Goal: Task Accomplishment & Management: Use online tool/utility

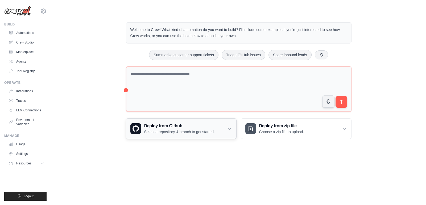
click at [222, 129] on div "Deploy from Github Select a repository & branch to get started." at bounding box center [181, 129] width 110 height 20
click at [230, 127] on icon at bounding box center [228, 128] width 5 height 5
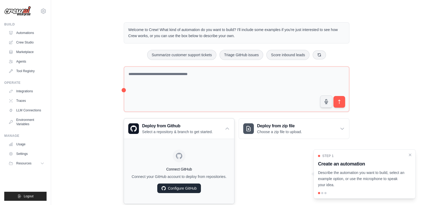
click at [191, 189] on link "Configure GitHub" at bounding box center [179, 189] width 44 height 10
click at [120, 79] on div "Welcome to Crew! What kind of automation do you want to build? I'll include som…" at bounding box center [236, 113] width 238 height 199
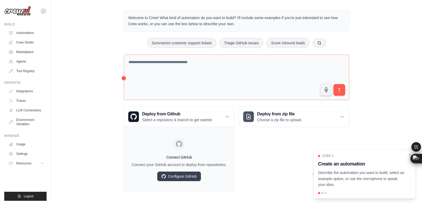
click at [100, 103] on div "Welcome to Crew! What kind of automation do you want to build? I'll include som…" at bounding box center [236, 101] width 353 height 199
click at [305, 118] on div "Deploy from zip file Choose a zip file to upload." at bounding box center [294, 117] width 110 height 20
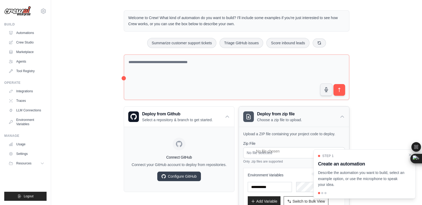
scroll to position [50, 0]
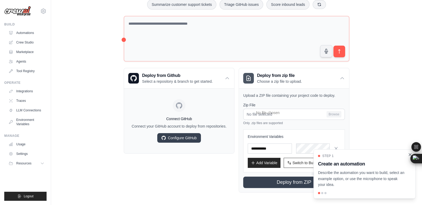
click at [408, 155] on icon "Close walkthrough" at bounding box center [409, 155] width 5 height 5
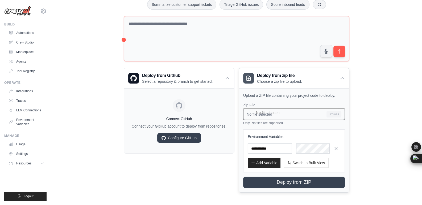
click at [329, 115] on input "No file selected Browse" at bounding box center [294, 114] width 102 height 11
type input "**********"
click at [296, 115] on input "ai-legal-assistant-crewai Browse" at bounding box center [294, 114] width 102 height 11
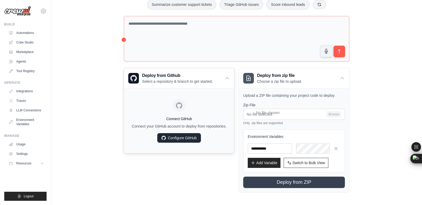
click at [190, 136] on link "Configure GitHub" at bounding box center [179, 138] width 44 height 10
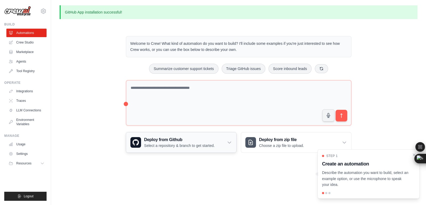
click at [227, 144] on icon at bounding box center [228, 142] width 5 height 5
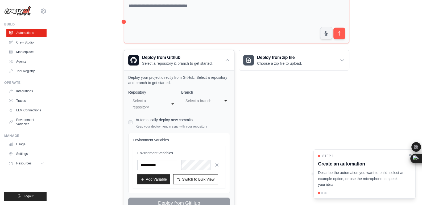
scroll to position [103, 0]
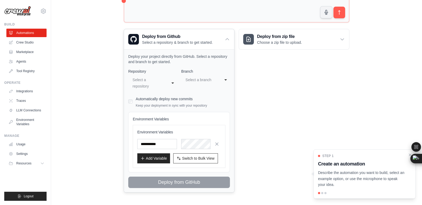
click at [173, 82] on div "**********" at bounding box center [152, 83] width 49 height 16
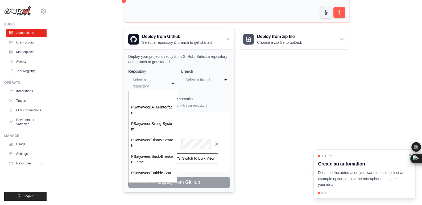
scroll to position [0, 0]
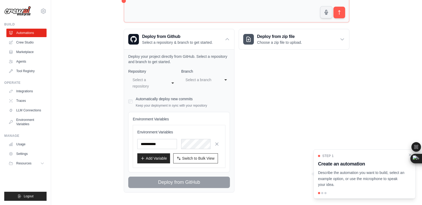
click at [98, 137] on div "Welcome to Crew! What kind of automation do you want to build? I'll include som…" at bounding box center [236, 62] width 353 height 277
click at [217, 79] on div "Select a branch" at bounding box center [201, 80] width 35 height 9
click at [215, 102] on div "**********" at bounding box center [179, 129] width 102 height 120
click at [162, 144] on input "text" at bounding box center [157, 144] width 40 height 10
type input "*"
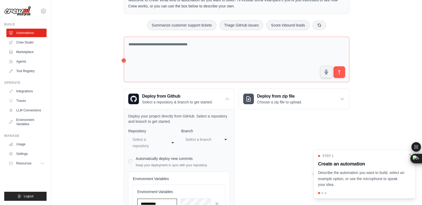
scroll to position [103, 0]
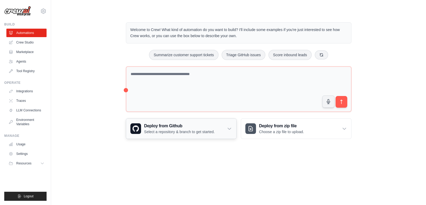
click at [226, 130] on icon at bounding box center [228, 128] width 5 height 5
click at [229, 128] on icon at bounding box center [229, 129] width 3 height 2
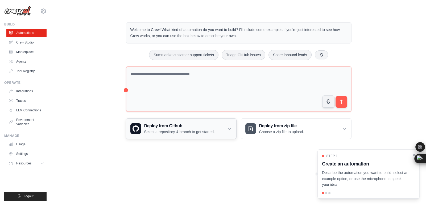
click at [230, 128] on icon at bounding box center [229, 129] width 3 height 2
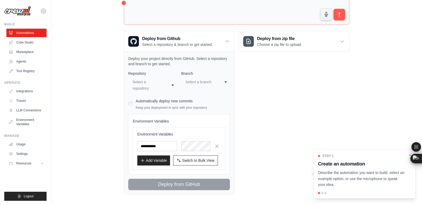
scroll to position [90, 0]
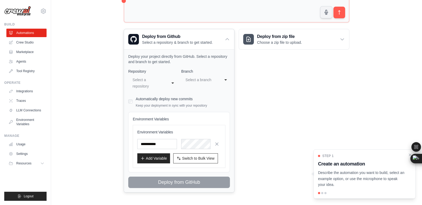
click at [173, 83] on div "**********" at bounding box center [152, 83] width 49 height 16
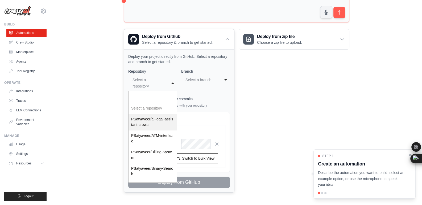
select select "**********"
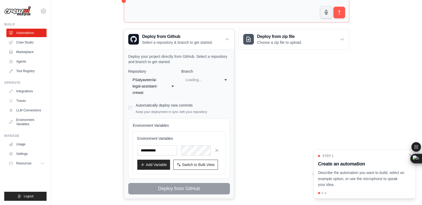
select select "****"
click at [223, 79] on div "**** main" at bounding box center [205, 80] width 49 height 10
click at [212, 104] on div "**********" at bounding box center [179, 132] width 102 height 126
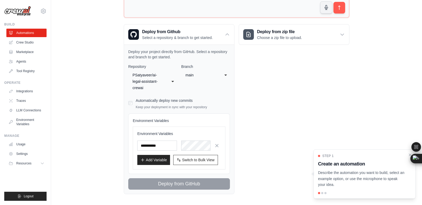
scroll to position [96, 0]
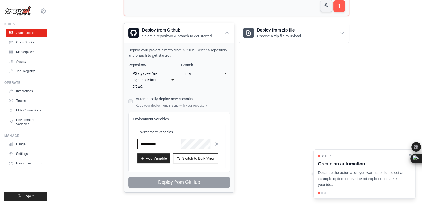
click at [167, 142] on input "text" at bounding box center [157, 144] width 40 height 10
type input "***"
click at [198, 149] on div "Environment Variables *** Add Variable Switch to Bulk View Switch to Table View" at bounding box center [178, 147] width 83 height 34
click at [214, 144] on icon "button" at bounding box center [216, 143] width 5 height 5
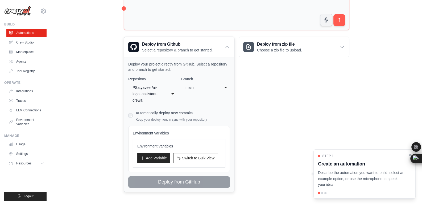
click at [187, 146] on h3 "Environment Variables" at bounding box center [178, 146] width 83 height 5
click at [193, 155] on span "Switch to Bulk View" at bounding box center [198, 157] width 32 height 5
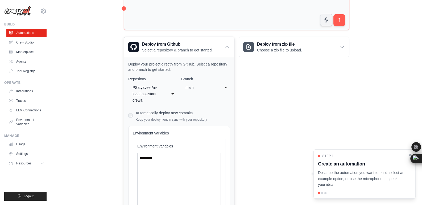
scroll to position [146, 0]
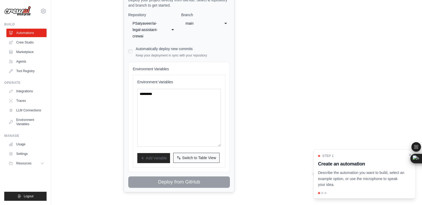
click at [195, 157] on span "Switch to Table View" at bounding box center [199, 157] width 34 height 5
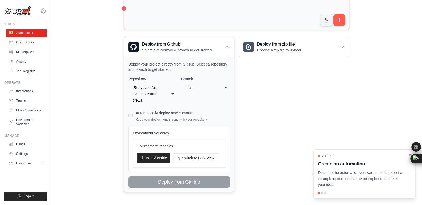
click at [142, 158] on icon "button" at bounding box center [142, 158] width 4 height 4
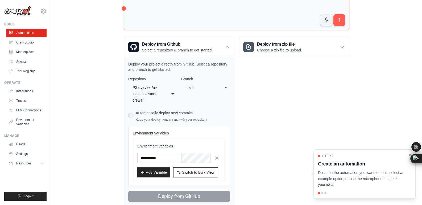
scroll to position [96, 0]
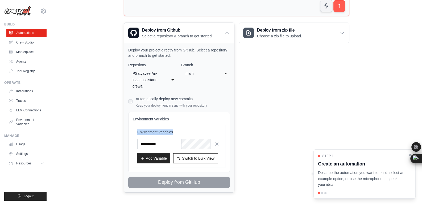
drag, startPoint x: 173, startPoint y: 130, endPoint x: 137, endPoint y: 133, distance: 36.0
click at [137, 133] on h3 "Environment Variables" at bounding box center [178, 132] width 83 height 5
copy h3 "Environment Variables"
click at [106, 150] on div "Welcome to Crew! What kind of automation do you want to build? I'll include som…" at bounding box center [236, 60] width 353 height 284
click at [208, 154] on button "Switch to Bulk View Switch to Table View" at bounding box center [195, 158] width 45 height 10
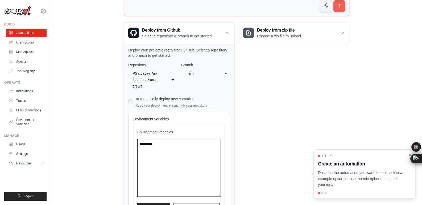
click at [173, 142] on textarea at bounding box center [178, 168] width 83 height 58
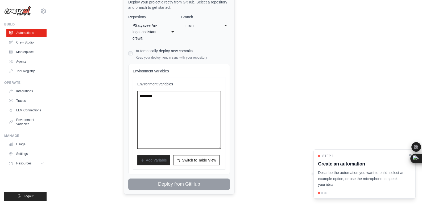
scroll to position [146, 0]
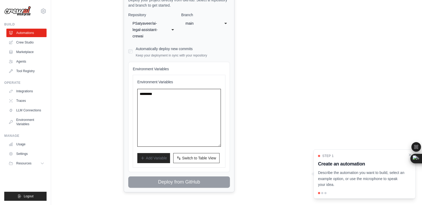
click at [157, 93] on textarea at bounding box center [178, 118] width 83 height 58
paste textarea "**********"
click at [192, 158] on span "Switch to Table View" at bounding box center [199, 157] width 34 height 5
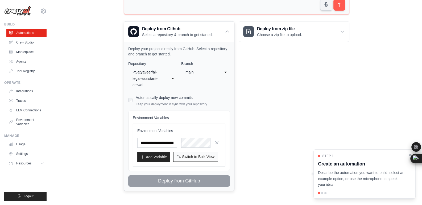
scroll to position [96, 0]
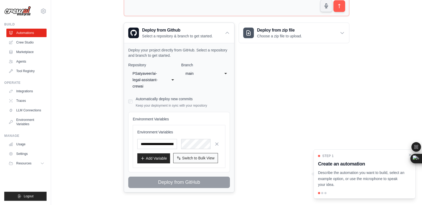
click at [196, 158] on span "Switch to Bulk View" at bounding box center [198, 158] width 32 height 5
type textarea "**********"
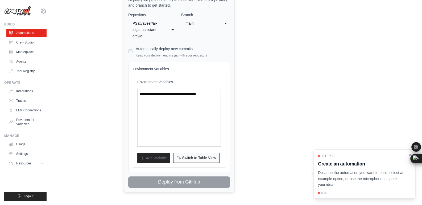
click at [196, 158] on span "Switch to Table View" at bounding box center [199, 157] width 34 height 5
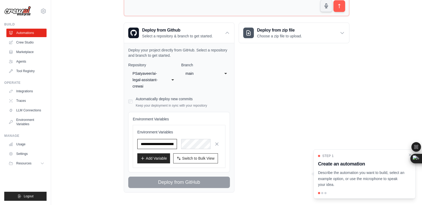
click at [169, 142] on input "**********" at bounding box center [157, 144] width 40 height 10
click at [167, 141] on input "text" at bounding box center [157, 144] width 40 height 10
paste input "**********"
type input "**********"
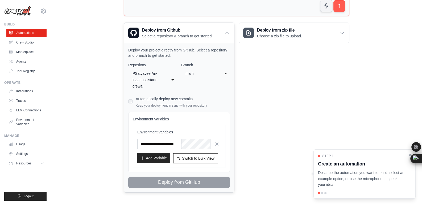
click at [151, 158] on button "Add Variable" at bounding box center [153, 158] width 33 height 10
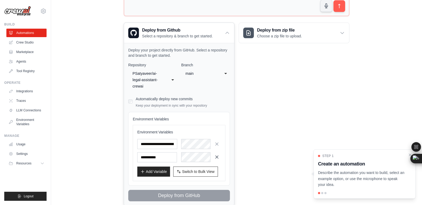
click at [215, 156] on icon "button" at bounding box center [216, 157] width 5 height 5
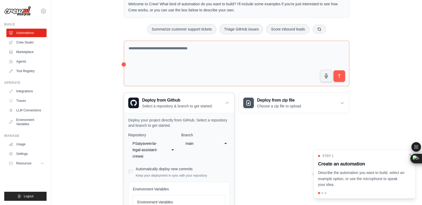
scroll to position [16, 0]
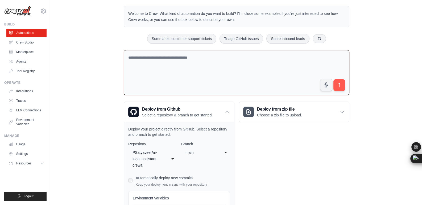
click at [181, 73] on textarea at bounding box center [236, 72] width 225 height 45
paste textarea "**********"
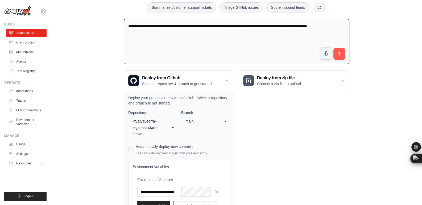
scroll to position [96, 0]
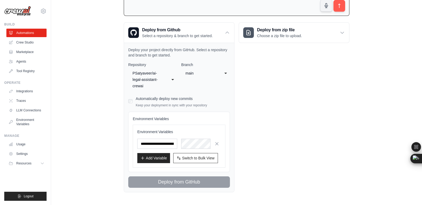
type textarea "**********"
click at [267, 99] on div "Deploy from zip file Choose a zip file to upload. Upload a ZIP file containing …" at bounding box center [293, 107] width 111 height 170
click at [385, 74] on div "**********" at bounding box center [236, 59] width 353 height 283
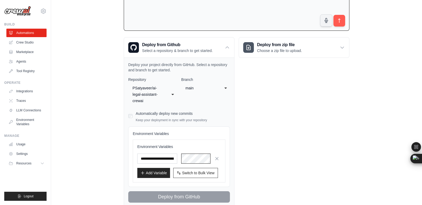
scroll to position [43, 0]
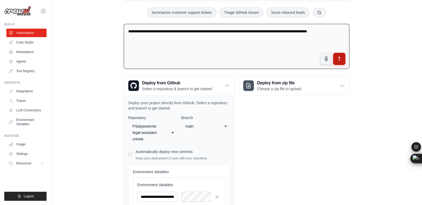
click at [340, 58] on icon "submit" at bounding box center [339, 59] width 6 height 6
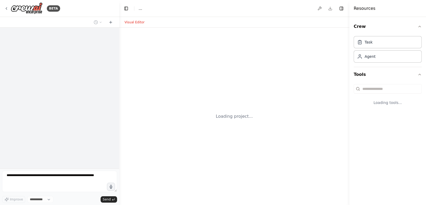
select select "****"
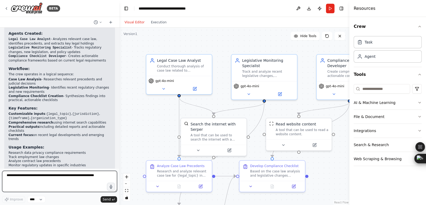
scroll to position [406, 0]
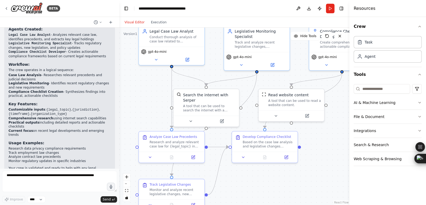
drag, startPoint x: 156, startPoint y: 136, endPoint x: 149, endPoint y: 107, distance: 30.2
click at [149, 107] on div ".deletable-edge-delete-btn { width: 20px; height: 20px; border: 0px solid #ffff…" at bounding box center [234, 117] width 230 height 178
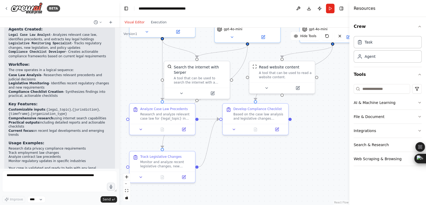
drag, startPoint x: 323, startPoint y: 148, endPoint x: 304, endPoint y: 107, distance: 45.5
click at [304, 107] on div ".deletable-edge-delete-btn { width: 20px; height: 20px; border: 0px solid #ffff…" at bounding box center [234, 117] width 230 height 178
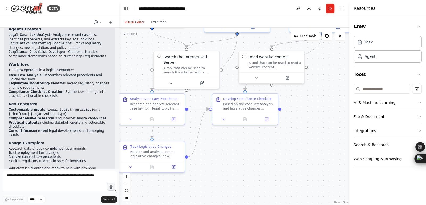
drag, startPoint x: 330, startPoint y: 66, endPoint x: 310, endPoint y: 152, distance: 88.6
click at [310, 152] on div ".deletable-edge-delete-btn { width: 20px; height: 20px; border: 0px solid #ffff…" at bounding box center [234, 117] width 230 height 178
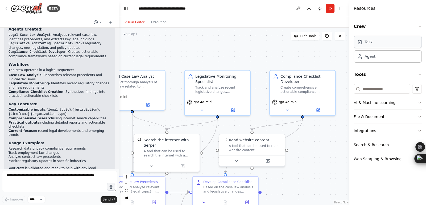
click at [401, 43] on div "Task" at bounding box center [387, 42] width 68 height 12
drag, startPoint x: 271, startPoint y: 58, endPoint x: 319, endPoint y: 49, distance: 49.2
click at [319, 49] on div ".deletable-edge-delete-btn { width: 20px; height: 20px; border: 0px solid #ffff…" at bounding box center [234, 117] width 230 height 178
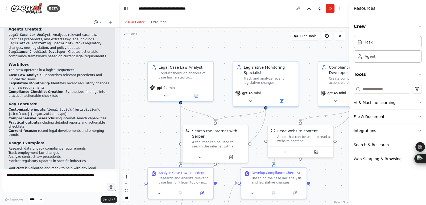
click at [160, 24] on button "Execution" at bounding box center [159, 22] width 22 height 6
click at [136, 22] on button "Visual Editor" at bounding box center [134, 22] width 26 height 6
click at [333, 9] on button "Run" at bounding box center [330, 9] width 9 height 10
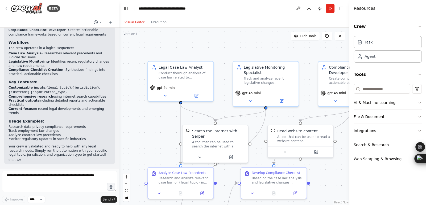
scroll to position [353, 0]
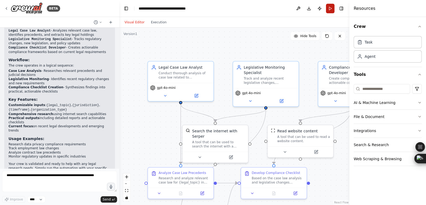
click at [330, 10] on button "Run" at bounding box center [330, 9] width 9 height 10
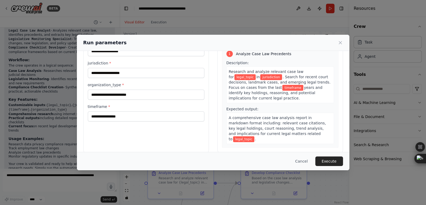
scroll to position [37, 0]
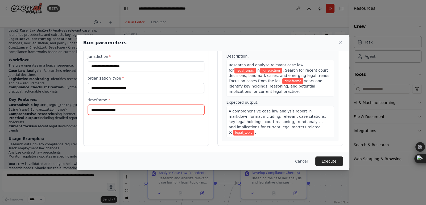
click at [136, 107] on input "timeframe *" at bounding box center [146, 110] width 116 height 10
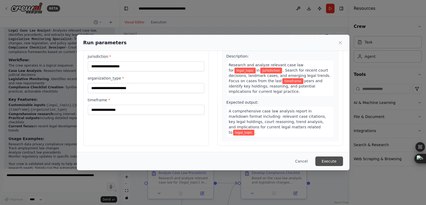
click at [328, 159] on button "Execute" at bounding box center [329, 162] width 28 height 10
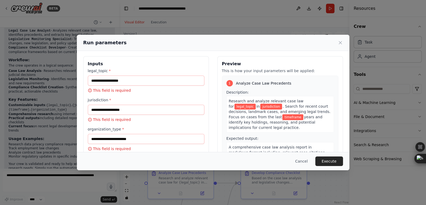
scroll to position [0, 0]
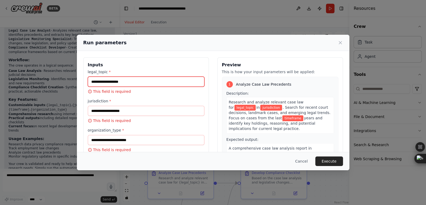
click at [124, 84] on input "legal_topic *" at bounding box center [146, 82] width 116 height 10
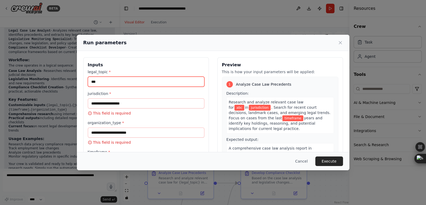
type input "***"
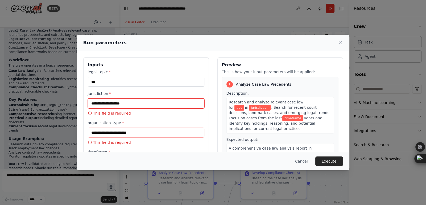
click at [120, 103] on input "jurisdiction *" at bounding box center [146, 104] width 116 height 10
click at [114, 103] on input "***" at bounding box center [146, 104] width 116 height 10
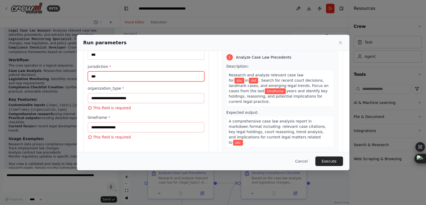
scroll to position [37, 0]
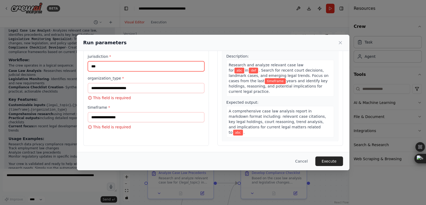
type input "***"
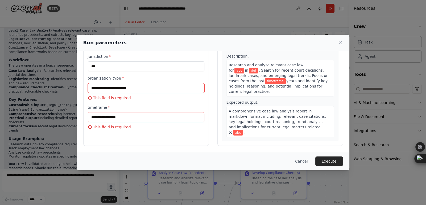
click at [116, 89] on input "organization_type *" at bounding box center [146, 88] width 116 height 10
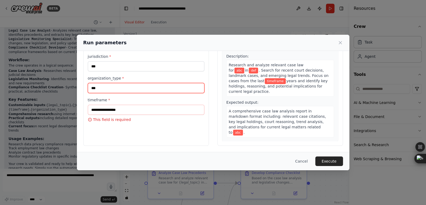
type input "***"
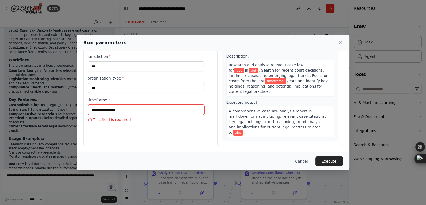
click at [111, 112] on input "timeframe *" at bounding box center [146, 110] width 116 height 10
type input "***"
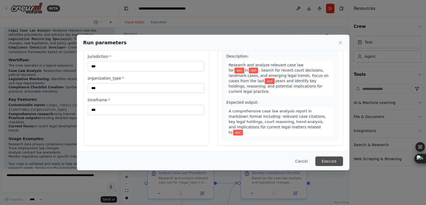
click at [332, 161] on button "Execute" at bounding box center [329, 162] width 28 height 10
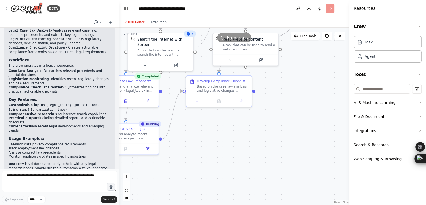
drag, startPoint x: 197, startPoint y: 139, endPoint x: 213, endPoint y: 146, distance: 18.3
click at [199, 139] on div ".deletable-edge-delete-btn { width: 20px; height: 20px; border: 0px solid #ffff…" at bounding box center [234, 117] width 230 height 178
click at [205, 142] on div ".deletable-edge-delete-btn { width: 20px; height: 20px; border: 0px solid #ffff…" at bounding box center [234, 117] width 230 height 178
click at [210, 144] on div ".deletable-edge-delete-btn { width: 20px; height: 20px; border: 0px solid #ffff…" at bounding box center [234, 117] width 230 height 178
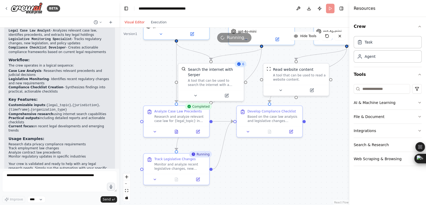
drag, startPoint x: 213, startPoint y: 146, endPoint x: 255, endPoint y: 174, distance: 49.3
click at [255, 174] on div ".deletable-edge-delete-btn { width: 20px; height: 20px; border: 0px solid #ffff…" at bounding box center [234, 117] width 230 height 178
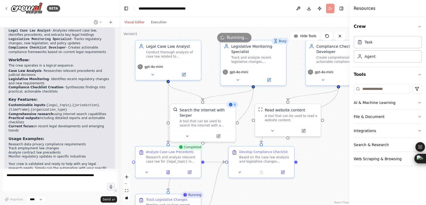
drag, startPoint x: 323, startPoint y: 123, endPoint x: 315, endPoint y: 164, distance: 41.2
click at [315, 164] on div ".deletable-edge-delete-btn { width: 20px; height: 20px; border: 0px solid #ffff…" at bounding box center [234, 117] width 230 height 178
click at [377, 187] on div "Crew Task Agent Tools AI & Machine Learning File & Document Integrations Search…" at bounding box center [387, 111] width 77 height 188
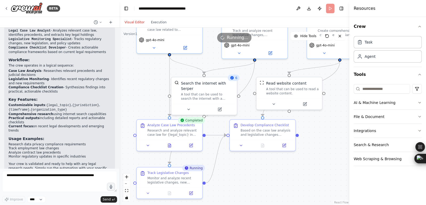
drag, startPoint x: 315, startPoint y: 179, endPoint x: 317, endPoint y: 152, distance: 26.6
click at [317, 152] on div ".deletable-edge-delete-btn { width: 20px; height: 20px; border: 0px solid #ffff…" at bounding box center [234, 117] width 230 height 178
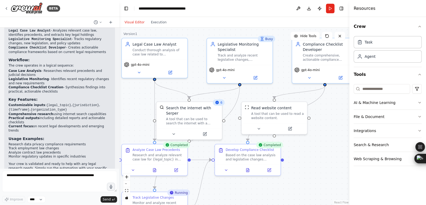
drag, startPoint x: 140, startPoint y: 73, endPoint x: 125, endPoint y: 97, distance: 28.3
click at [125, 97] on div ".deletable-edge-delete-btn { width: 20px; height: 20px; border: 0px solid #ffff…" at bounding box center [234, 117] width 230 height 178
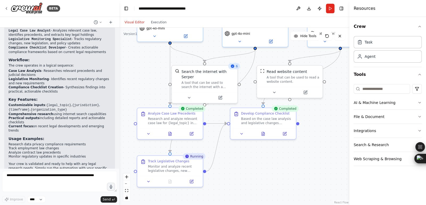
drag, startPoint x: 258, startPoint y: 92, endPoint x: 273, endPoint y: 57, distance: 38.9
click at [273, 57] on div ".deletable-edge-delete-btn { width: 20px; height: 20px; border: 0px solid #ffff…" at bounding box center [234, 117] width 230 height 178
click at [157, 22] on button "Execution" at bounding box center [159, 22] width 22 height 6
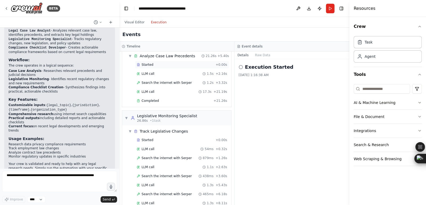
scroll to position [0, 0]
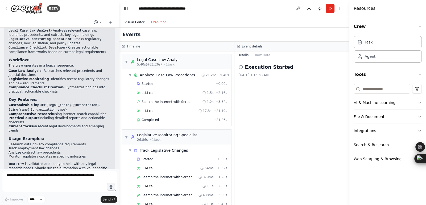
click at [129, 23] on button "Visual Editor" at bounding box center [134, 22] width 26 height 6
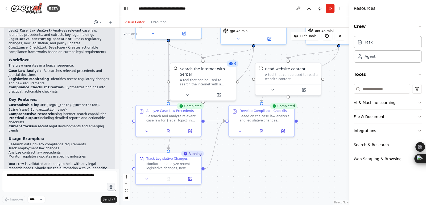
click at [314, 154] on div ".deletable-edge-delete-btn { width: 20px; height: 20px; border: 0px solid #ffff…" at bounding box center [234, 117] width 230 height 178
click at [380, 179] on div "Crew Task Agent Tools AI & Machine Learning File & Document Integrations Search…" at bounding box center [387, 111] width 77 height 188
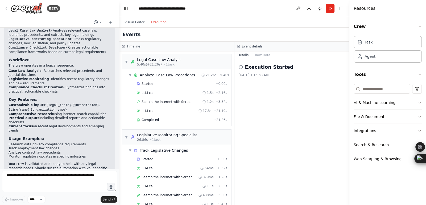
click at [159, 20] on button "Execution" at bounding box center [159, 22] width 22 height 6
click at [258, 54] on button "Raw Data" at bounding box center [262, 55] width 22 height 7
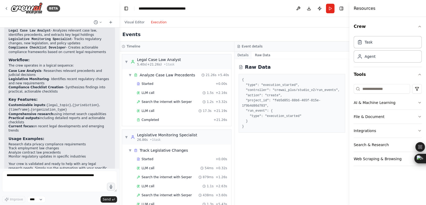
click at [244, 54] on button "Details" at bounding box center [243, 55] width 18 height 7
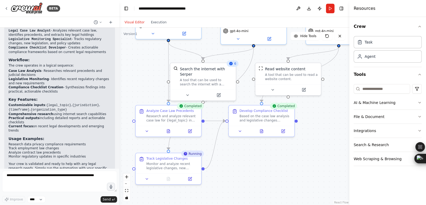
click at [132, 24] on button "Visual Editor" at bounding box center [134, 22] width 26 height 6
click at [146, 179] on icon at bounding box center [147, 178] width 4 height 4
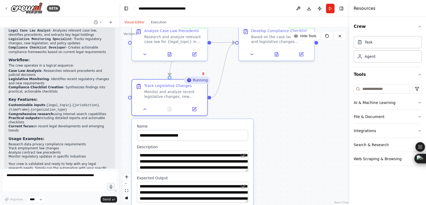
drag, startPoint x: 244, startPoint y: 167, endPoint x: 246, endPoint y: 85, distance: 81.9
click at [246, 85] on div ".deletable-edge-delete-btn { width: 20px; height: 20px; border: 0px solid #ffff…" at bounding box center [234, 117] width 230 height 178
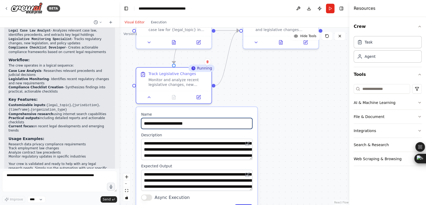
click at [192, 123] on input "**********" at bounding box center [196, 123] width 111 height 11
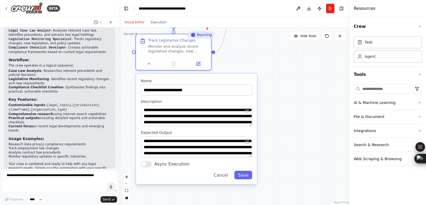
drag, startPoint x: 276, startPoint y: 132, endPoint x: 275, endPoint y: 92, distance: 40.2
click at [275, 92] on div ".deletable-edge-delete-btn { width: 20px; height: 20px; border: 0px solid #ffff…" at bounding box center [234, 117] width 230 height 178
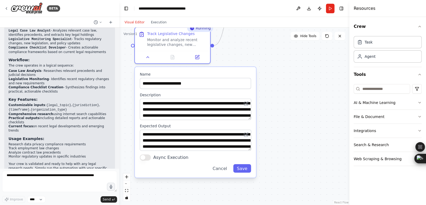
click at [305, 64] on div ".deletable-edge-delete-btn { width: 20px; height: 20px; border: 0px solid #ffff…" at bounding box center [234, 117] width 230 height 178
click at [147, 57] on icon at bounding box center [147, 56] width 2 height 1
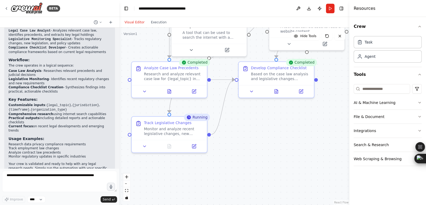
drag, startPoint x: 276, startPoint y: 109, endPoint x: 263, endPoint y: 186, distance: 78.7
click at [273, 205] on html "BETA Develop a personal AI crew for legal research—analyzing case law, summariz…" at bounding box center [213, 102] width 426 height 205
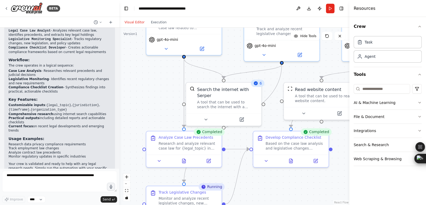
drag, startPoint x: 247, startPoint y: 127, endPoint x: 262, endPoint y: 188, distance: 63.2
click at [262, 188] on div ".deletable-edge-delete-btn { width: 20px; height: 20px; border: 0px solid #ffff…" at bounding box center [234, 117] width 230 height 178
drag, startPoint x: 155, startPoint y: 107, endPoint x: 150, endPoint y: 57, distance: 50.0
click at [150, 57] on div ".deletable-edge-delete-btn { width: 20px; height: 20px; border: 0px solid #ffff…" at bounding box center [234, 117] width 230 height 178
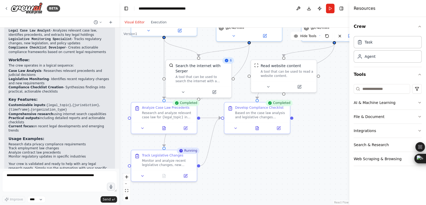
drag, startPoint x: 300, startPoint y: 166, endPoint x: 260, endPoint y: 166, distance: 39.9
click at [260, 166] on div ".deletable-edge-delete-btn { width: 20px; height: 20px; border: 0px solid #ffff…" at bounding box center [234, 117] width 230 height 178
